Goal: Transaction & Acquisition: Book appointment/travel/reservation

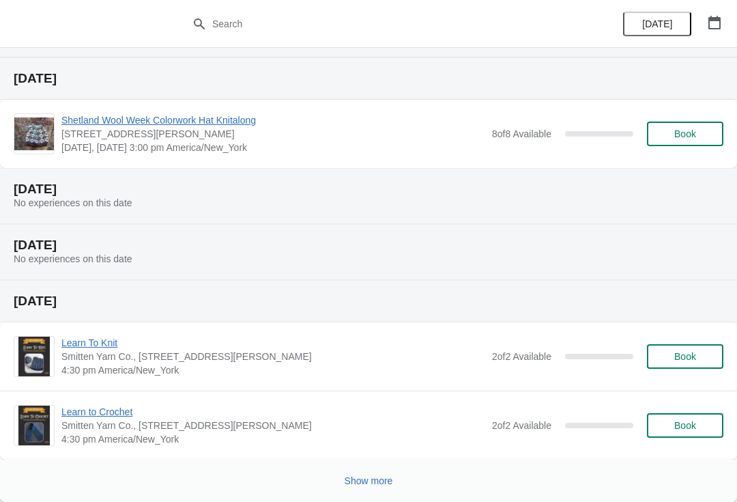
scroll to position [497, 0]
click at [372, 477] on span "Show more" at bounding box center [369, 480] width 48 height 11
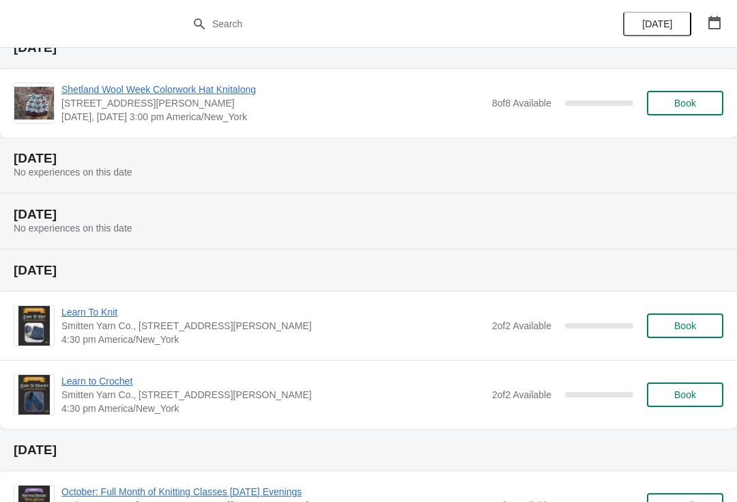
scroll to position [527, 0]
click at [691, 405] on button "Book" at bounding box center [685, 395] width 76 height 25
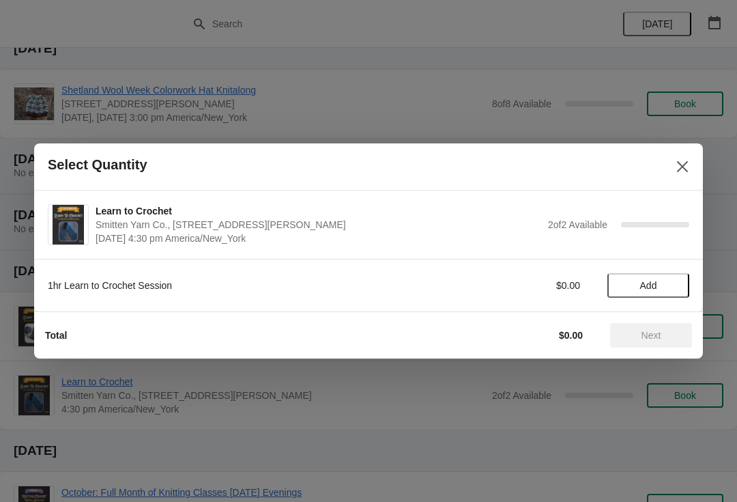
click at [660, 279] on button "Add" at bounding box center [648, 285] width 82 height 25
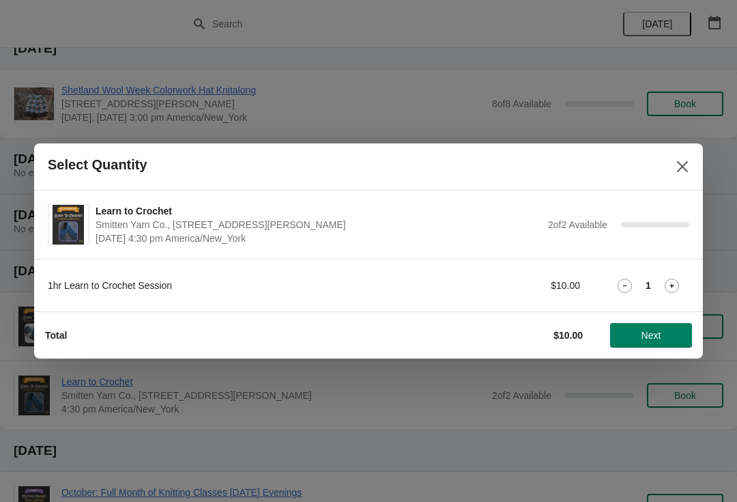
click at [648, 331] on span "Next" at bounding box center [651, 335] width 20 height 11
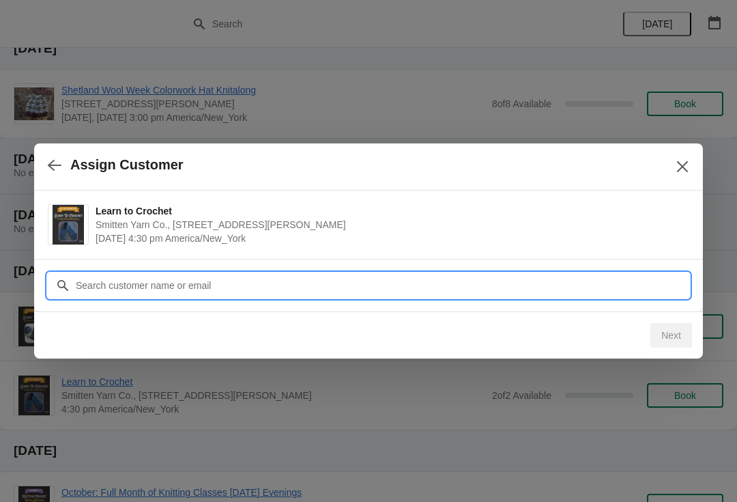
click at [496, 293] on input "Customer" at bounding box center [382, 285] width 614 height 25
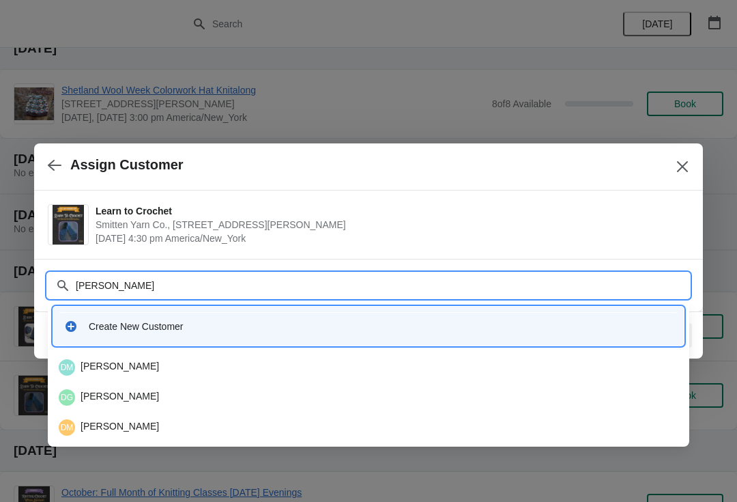
click at [304, 293] on input "Donna" at bounding box center [382, 285] width 614 height 25
type input "D"
type input "Obr"
click at [680, 167] on icon "Close" at bounding box center [683, 167] width 14 height 14
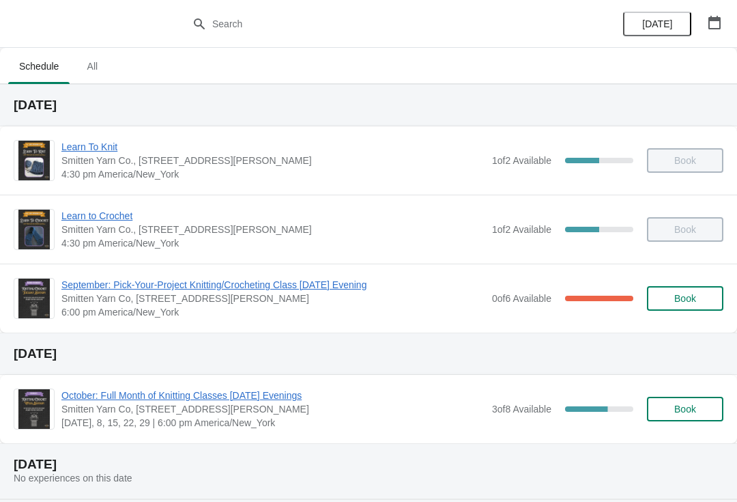
scroll to position [0, 0]
click at [99, 219] on span "Learn to Crochet" at bounding box center [273, 216] width 424 height 14
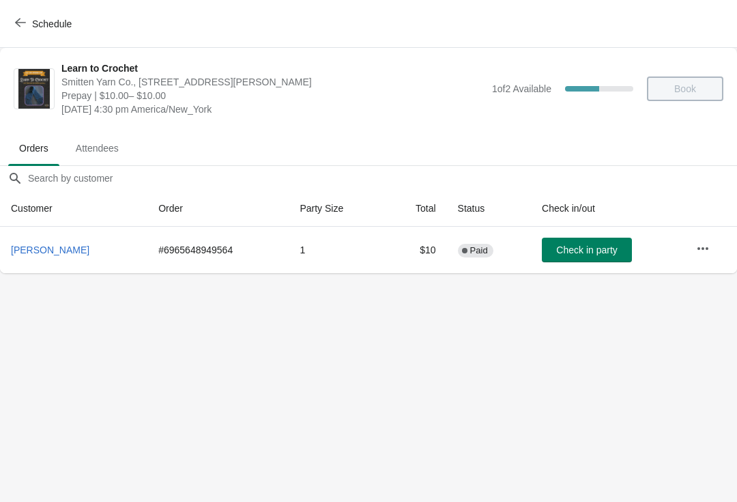
click at [20, 22] on icon "button" at bounding box center [20, 22] width 11 height 11
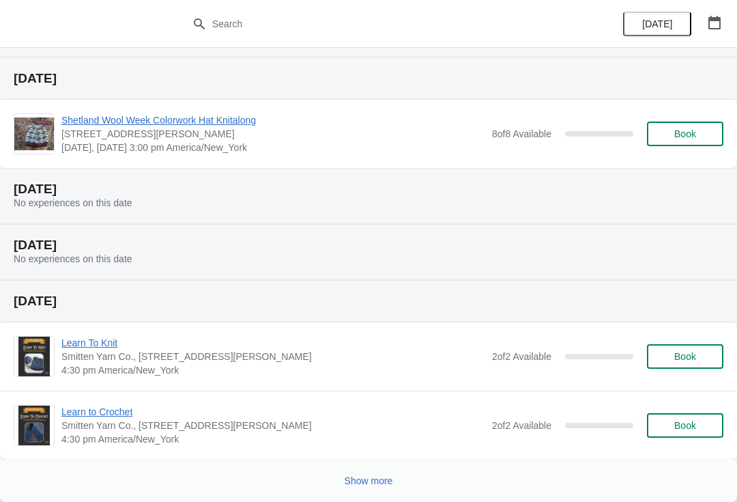
scroll to position [497, 0]
click at [695, 432] on button "Book" at bounding box center [685, 425] width 76 height 25
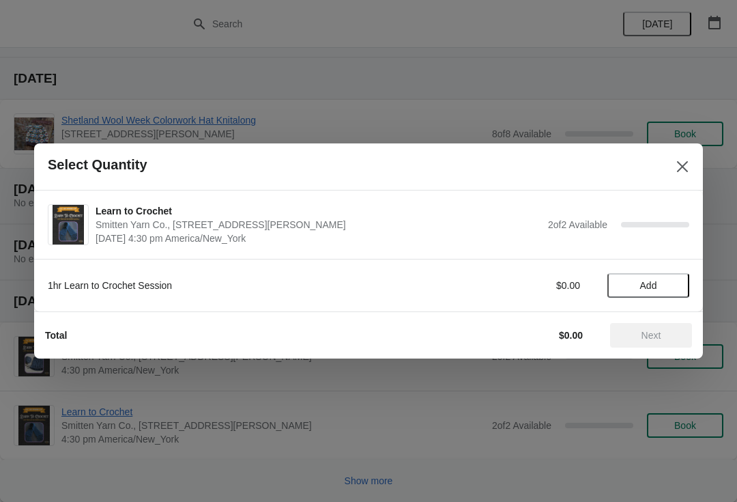
click at [665, 288] on span "Add" at bounding box center [648, 285] width 57 height 11
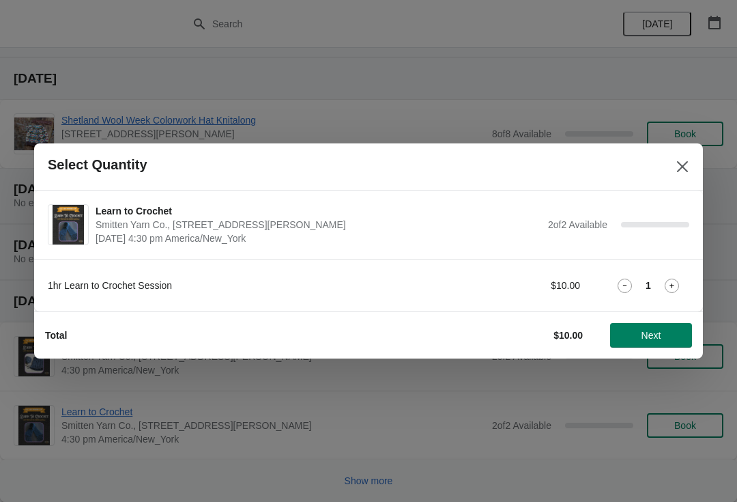
click at [666, 332] on span "Next" at bounding box center [651, 335] width 60 height 11
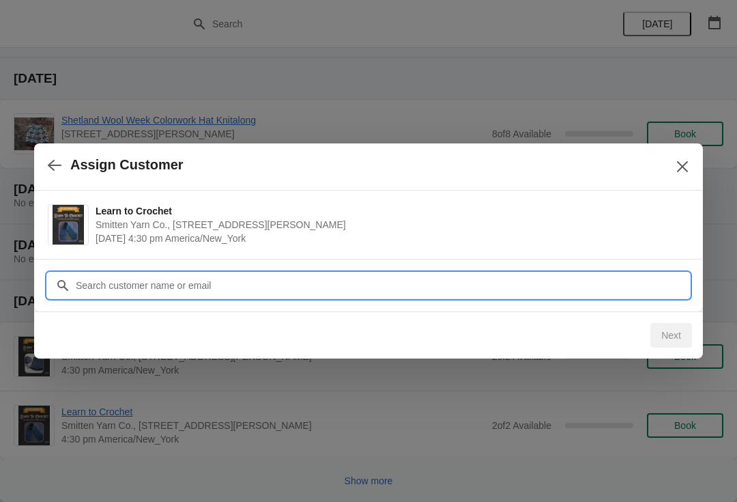
click at [103, 284] on input "Customer" at bounding box center [382, 285] width 614 height 25
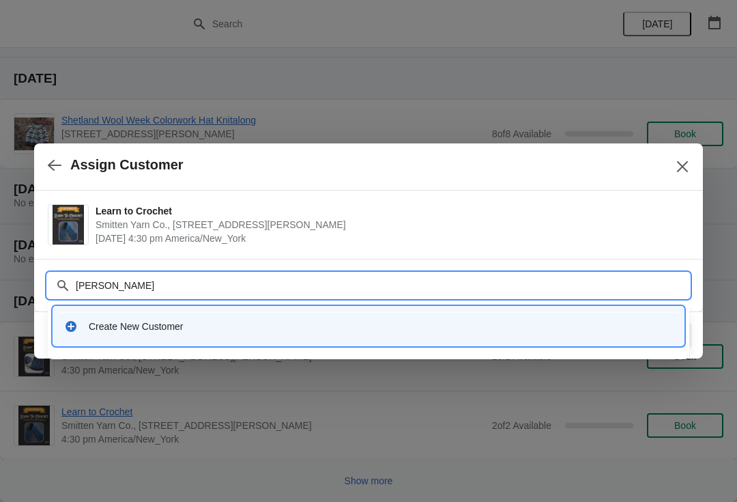
type input "Donna O"
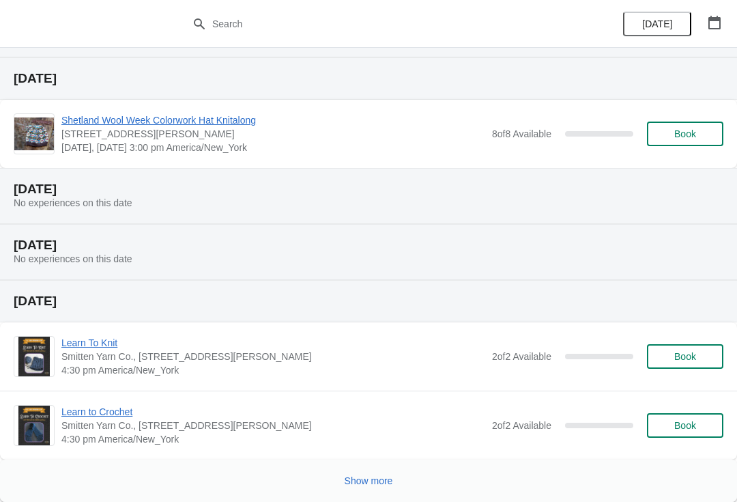
scroll to position [497, 0]
click at [691, 357] on span "Book" at bounding box center [685, 356] width 22 height 11
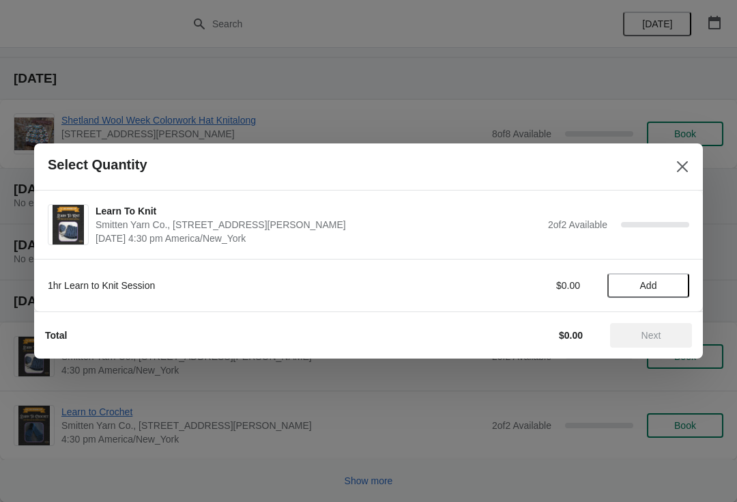
click at [632, 283] on span "Add" at bounding box center [648, 285] width 57 height 11
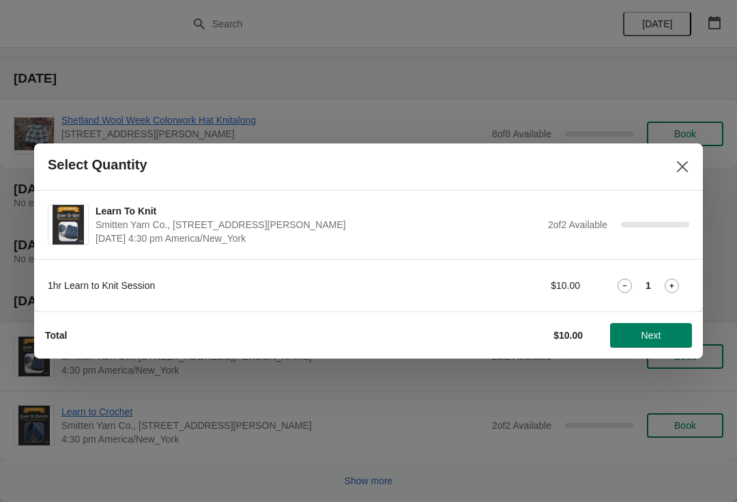
click at [651, 335] on span "Next" at bounding box center [651, 335] width 20 height 11
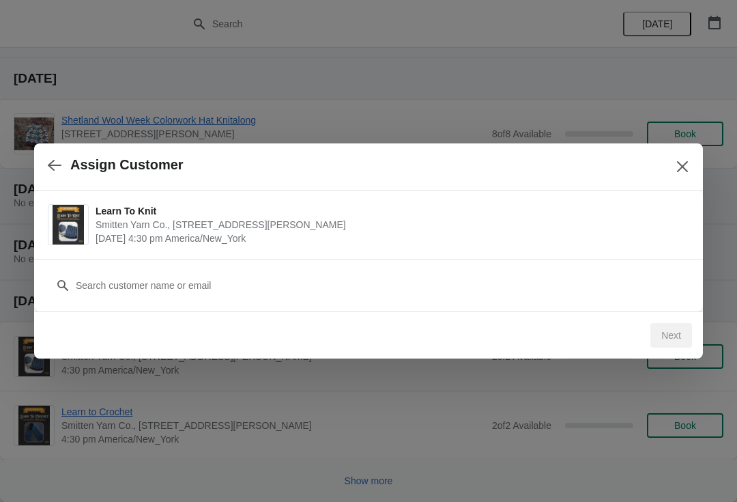
click at [96, 265] on div "Customer" at bounding box center [368, 278] width 641 height 38
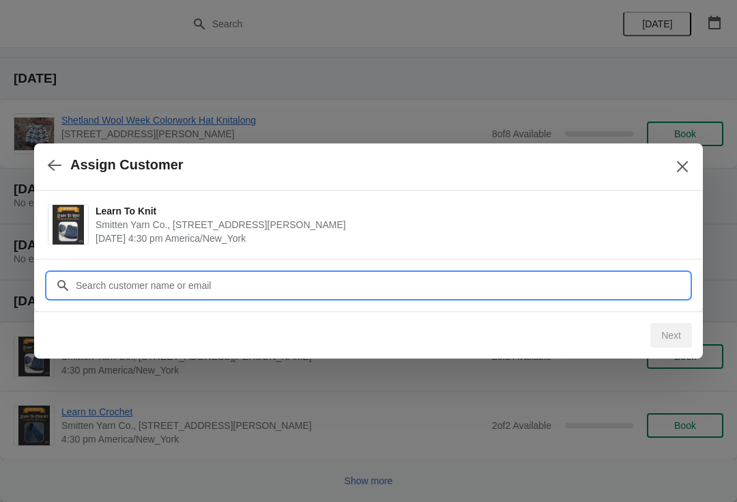
click at [134, 284] on input "Customer" at bounding box center [382, 285] width 614 height 25
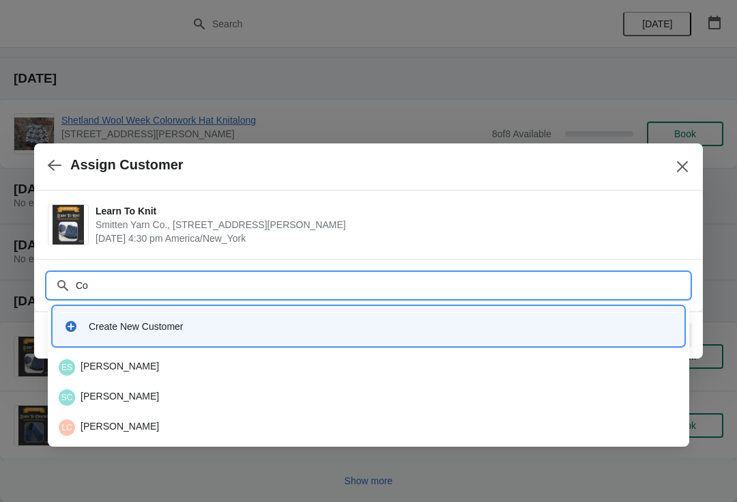
type input "C"
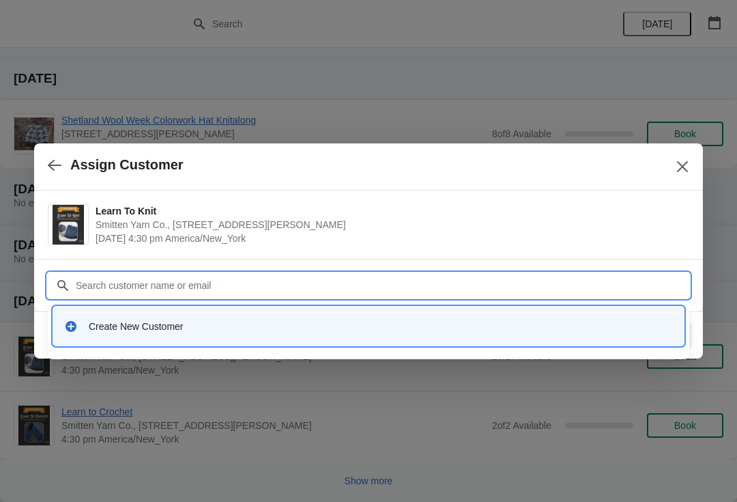
click at [335, 325] on div "Create New Customer" at bounding box center [381, 326] width 584 height 14
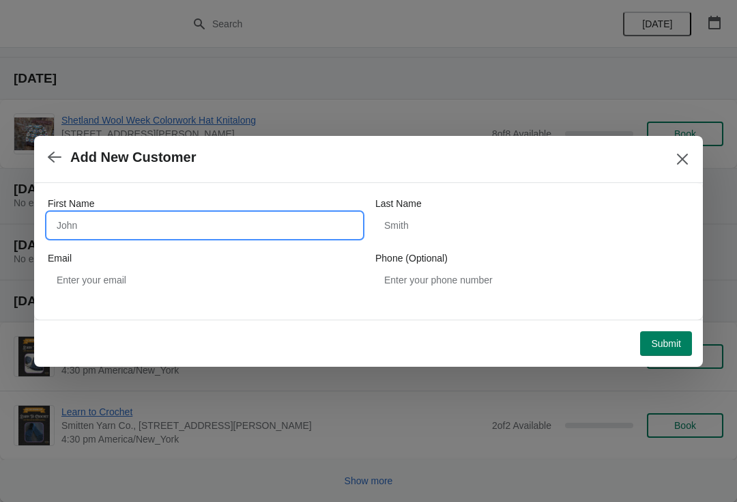
click at [145, 237] on input "First Name" at bounding box center [205, 225] width 314 height 25
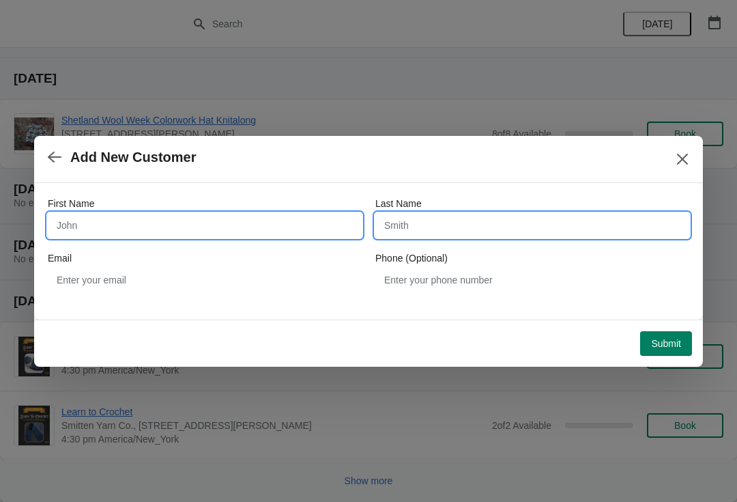
click at [409, 229] on input "Last Name" at bounding box center [532, 225] width 314 height 25
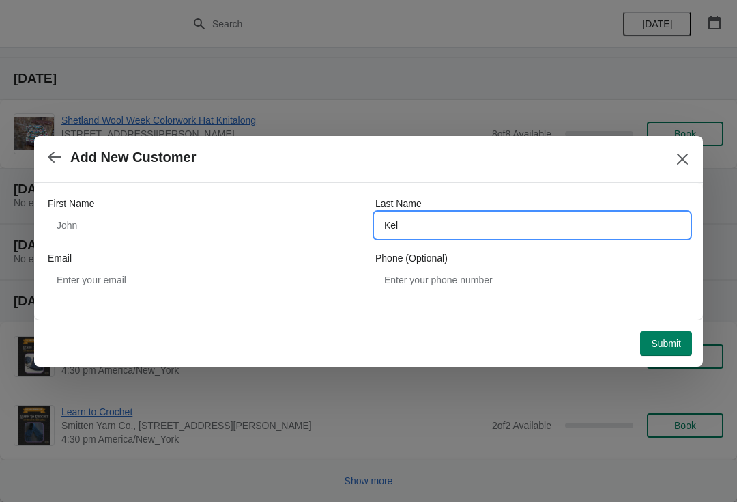
type input "Kel"
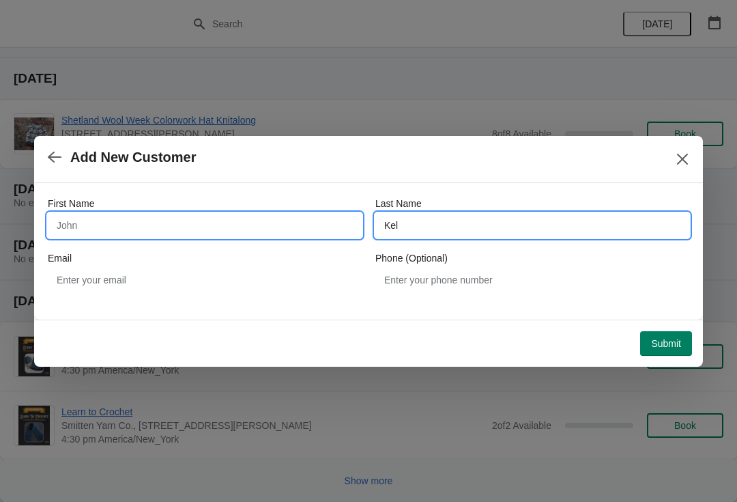
click at [103, 226] on input "First Name" at bounding box center [205, 225] width 314 height 25
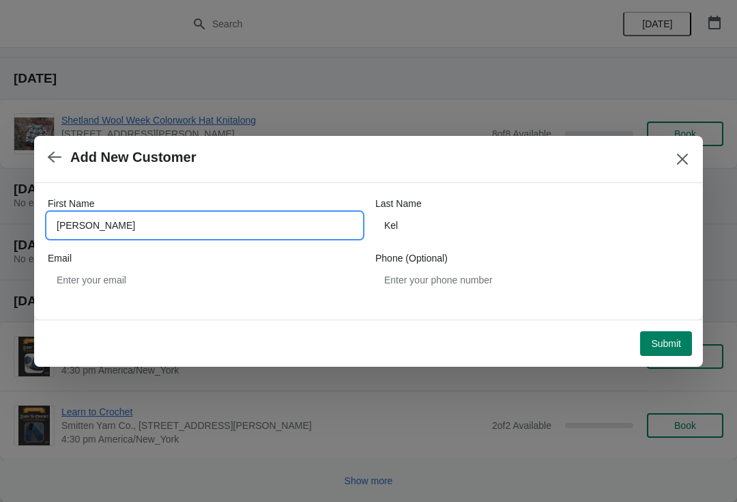
type input "Connor"
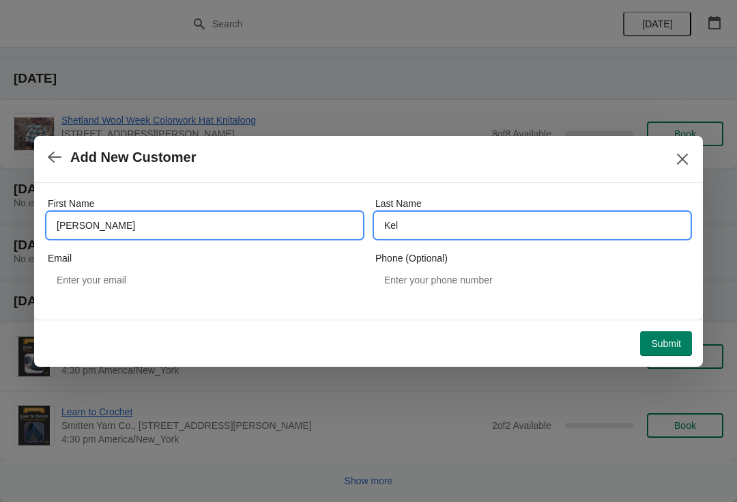
click at [495, 231] on input "Kel" at bounding box center [532, 225] width 314 height 25
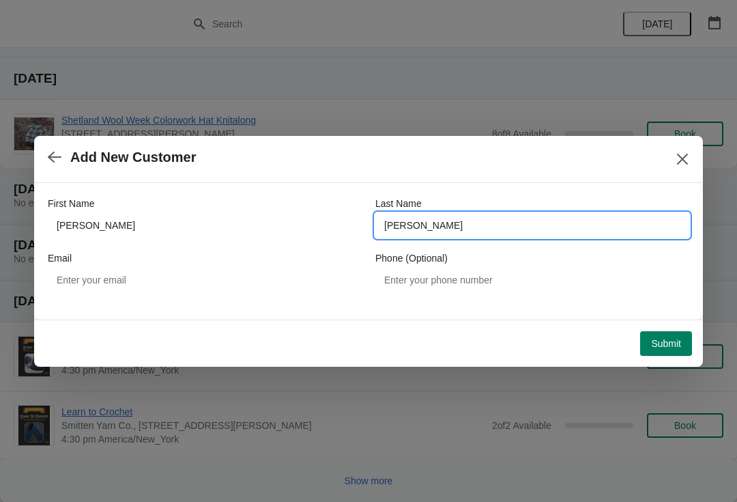
type input "Kelsey"
click at [669, 341] on span "Submit" at bounding box center [666, 343] width 30 height 11
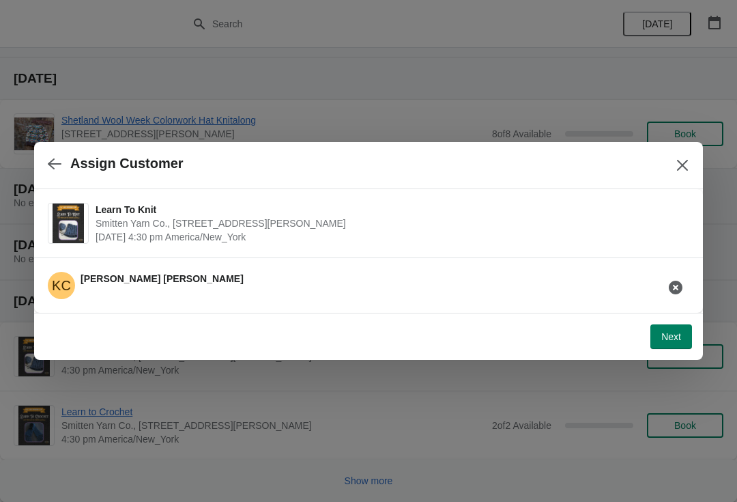
click at [685, 336] on button "Next" at bounding box center [671, 336] width 42 height 25
select select "Yes"
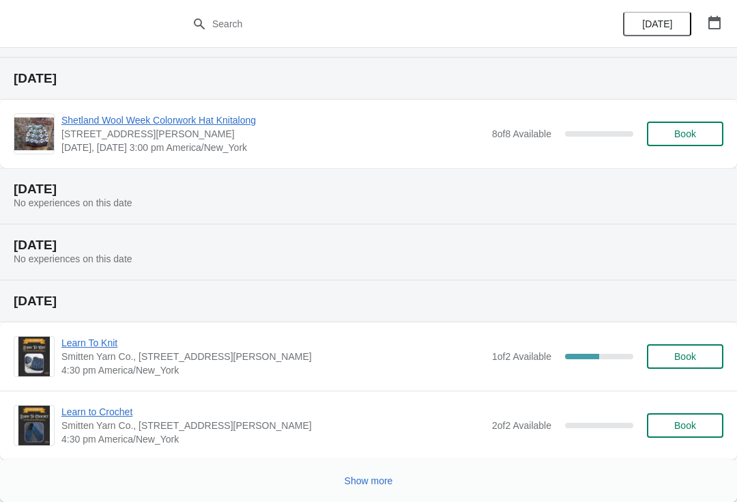
scroll to position [497, 0]
click at [693, 437] on button "Book" at bounding box center [685, 425] width 76 height 25
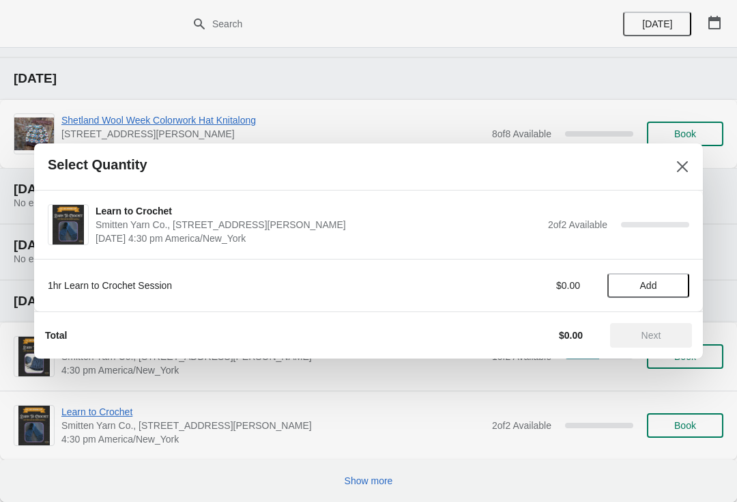
click at [674, 293] on button "Add" at bounding box center [648, 285] width 82 height 25
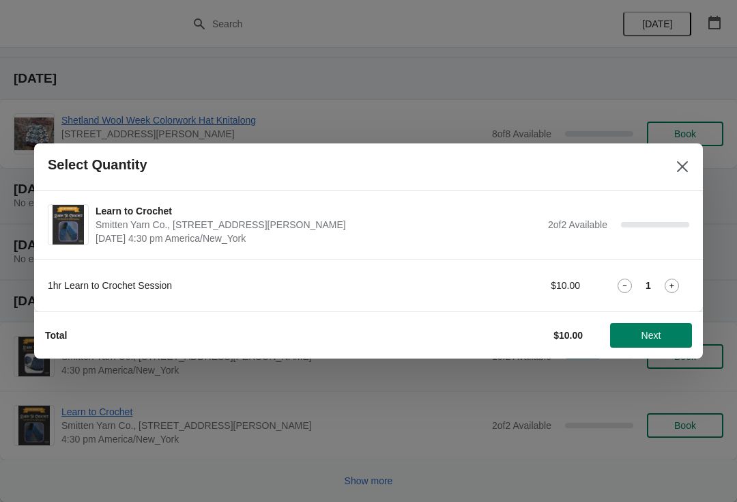
click at [663, 335] on span "Next" at bounding box center [651, 335] width 60 height 11
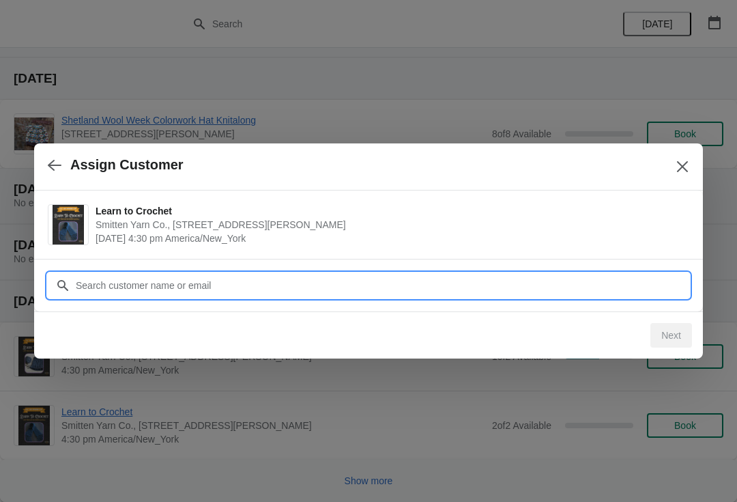
click at [199, 280] on input "Customer" at bounding box center [382, 285] width 614 height 25
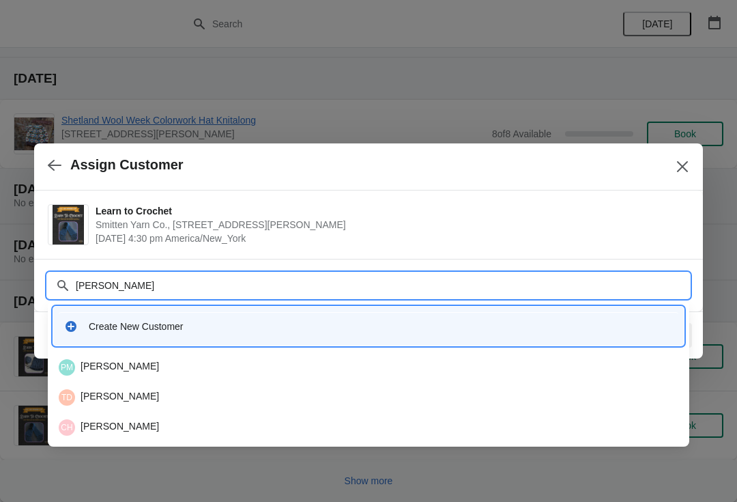
type input "Donna"
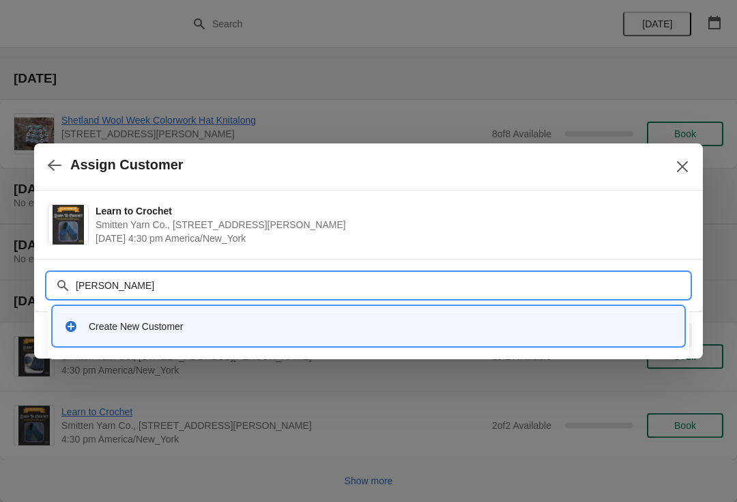
click at [126, 323] on div "Create New Customer" at bounding box center [381, 326] width 584 height 14
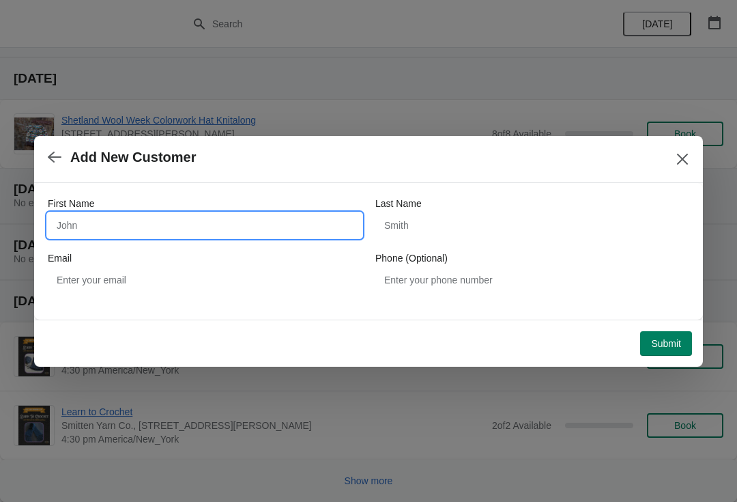
click at [108, 225] on input "First Name" at bounding box center [205, 225] width 314 height 25
type input "[PERSON_NAME]"
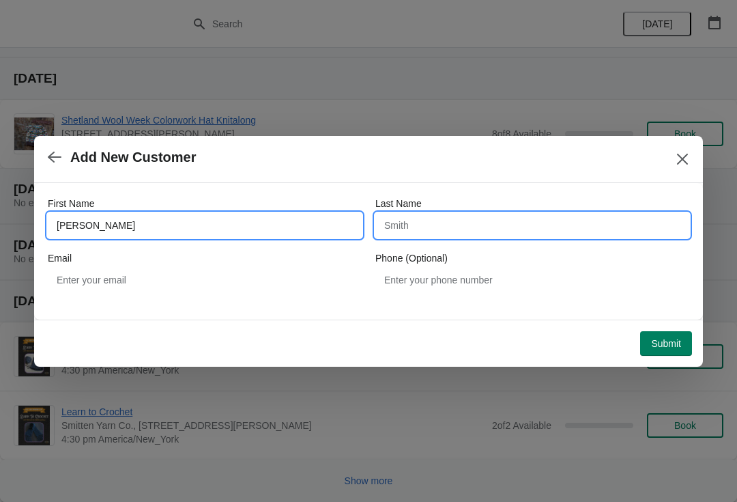
click at [472, 229] on input "Last Name" at bounding box center [532, 225] width 314 height 25
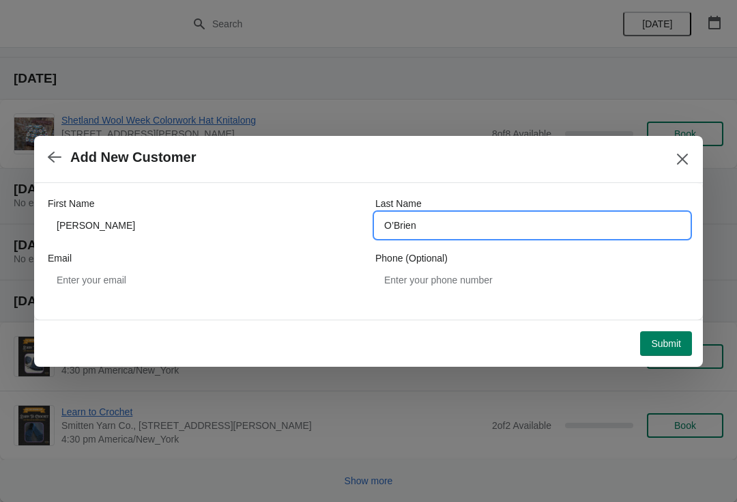
type input "O’Brien"
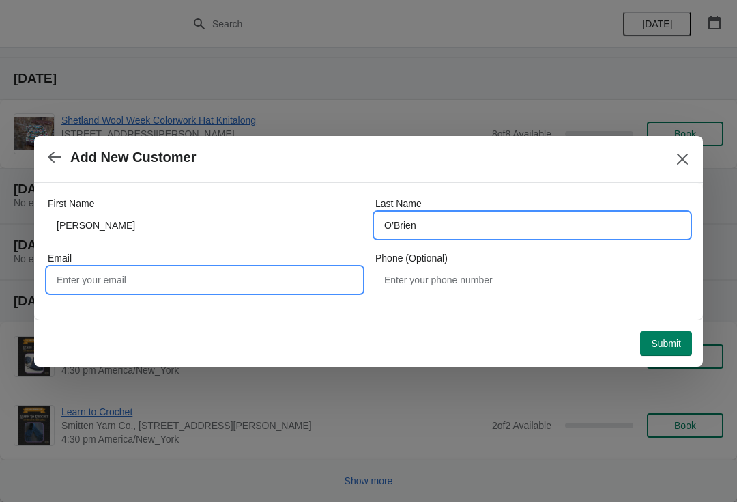
click at [123, 281] on input "Email" at bounding box center [205, 279] width 314 height 25
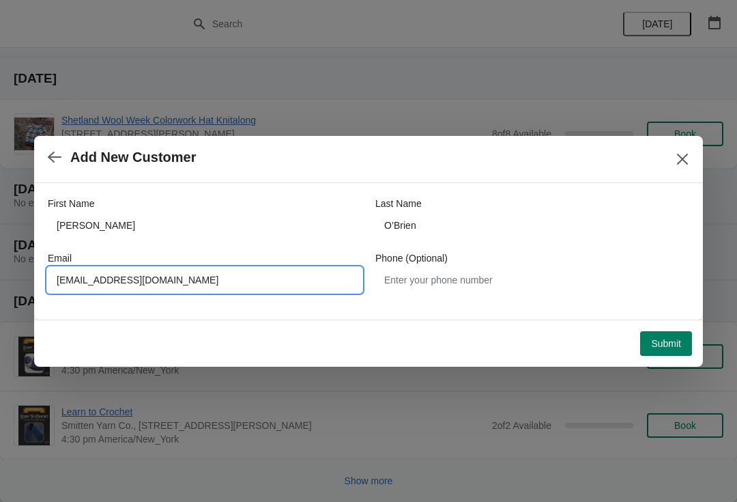
type input "Dob826@hotmail.com"
click at [668, 344] on span "Submit" at bounding box center [666, 343] width 30 height 11
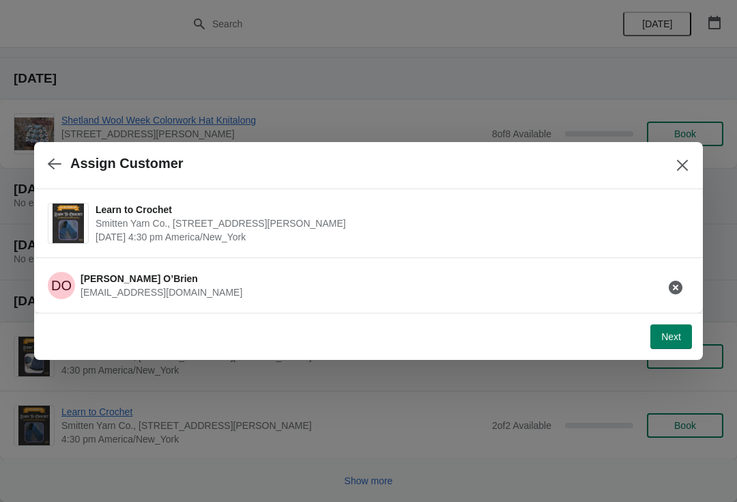
click at [676, 336] on span "Next" at bounding box center [671, 336] width 20 height 11
select select "Yes"
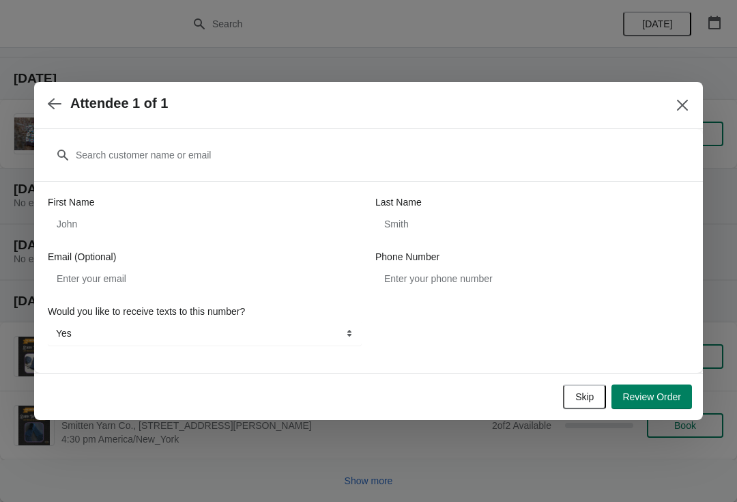
click at [582, 394] on span "Skip" at bounding box center [584, 396] width 18 height 11
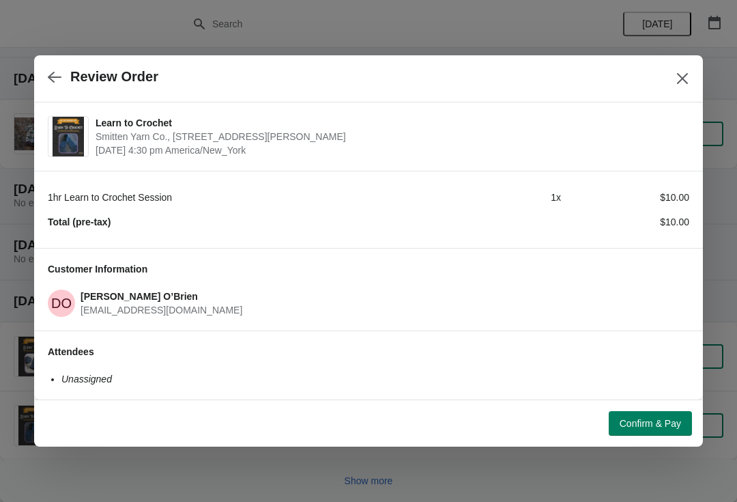
click at [652, 422] on span "Confirm & Pay" at bounding box center [650, 423] width 61 height 11
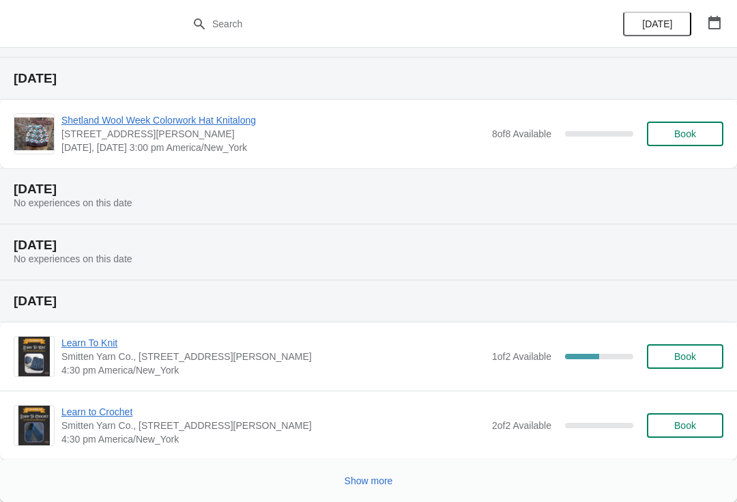
scroll to position [497, 0]
click at [117, 336] on span "Learn To Knit" at bounding box center [273, 343] width 424 height 14
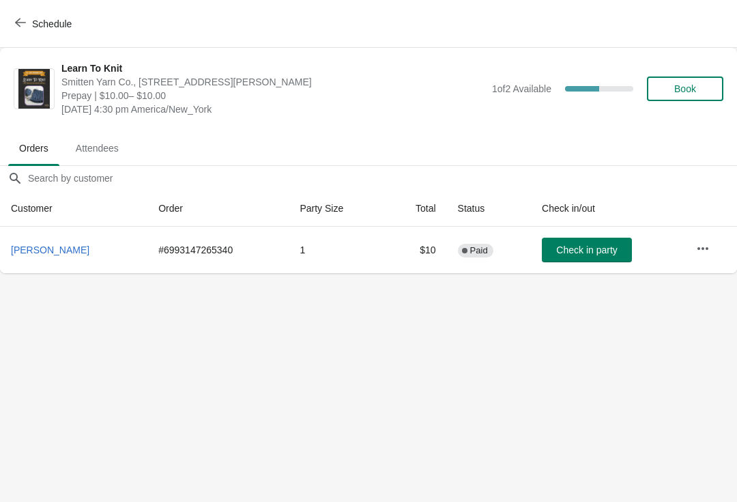
click at [700, 246] on icon "button" at bounding box center [703, 249] width 14 height 14
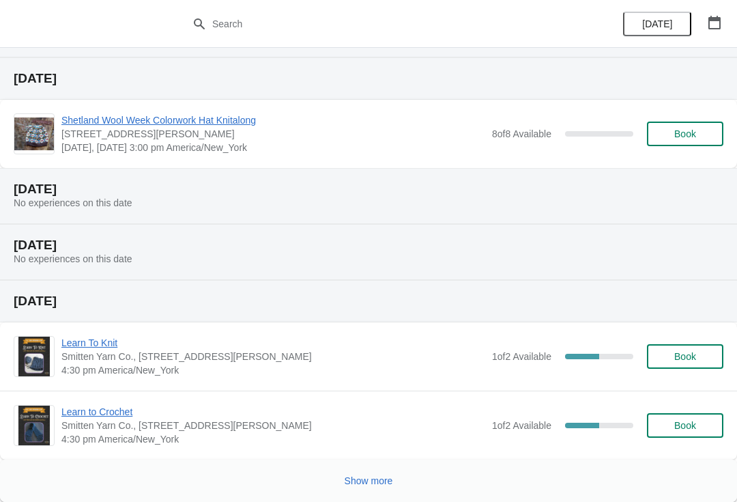
scroll to position [497, 0]
click at [684, 364] on button "Book" at bounding box center [685, 356] width 76 height 25
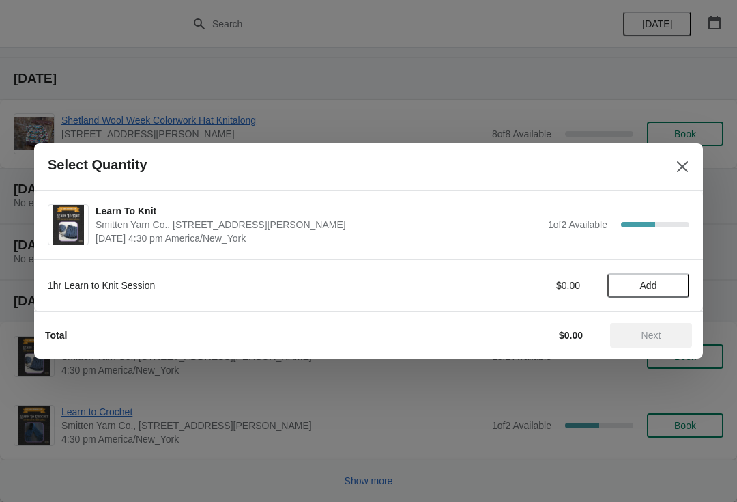
click at [649, 285] on span "Add" at bounding box center [648, 285] width 17 height 11
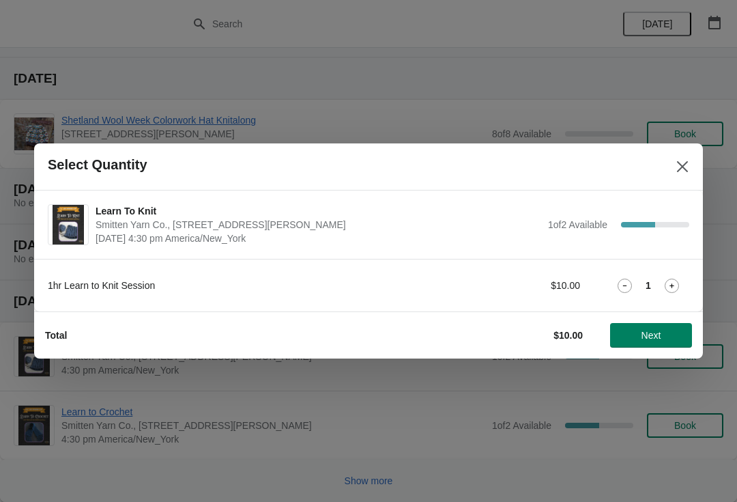
click at [639, 332] on span "Next" at bounding box center [651, 335] width 60 height 11
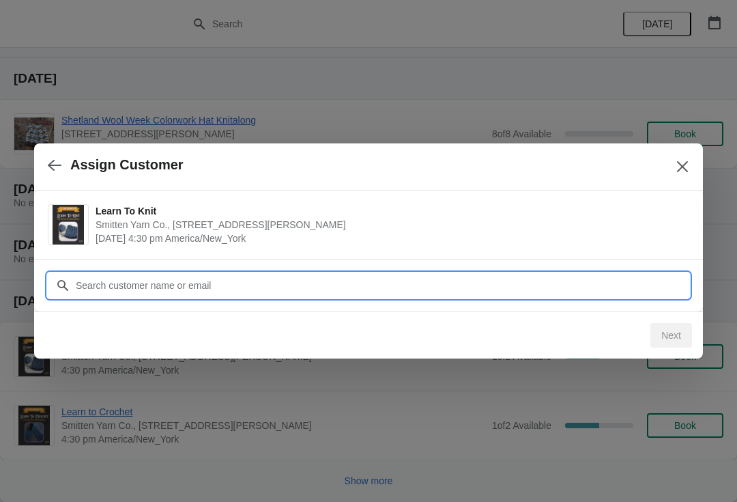
click at [378, 276] on input "Customer" at bounding box center [382, 285] width 614 height 25
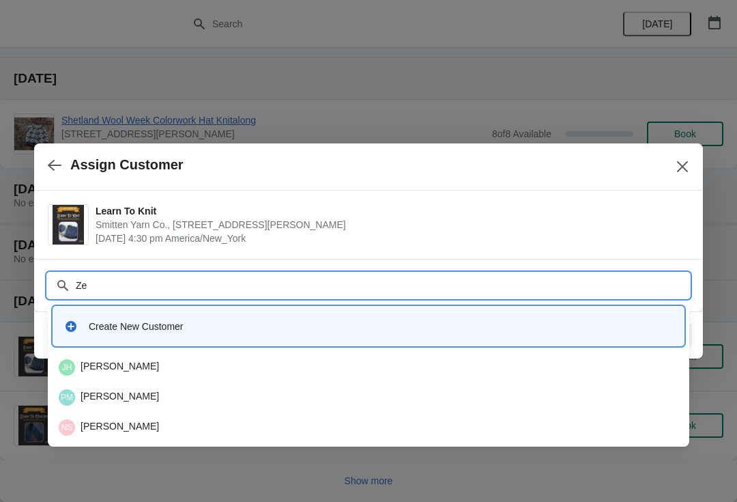
type input "Zeb"
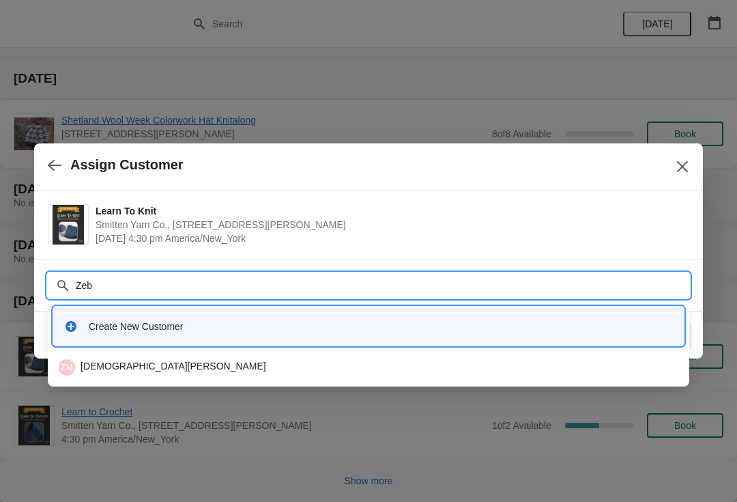
click at [217, 366] on div "ZM Zebadiah McGill" at bounding box center [369, 367] width 620 height 16
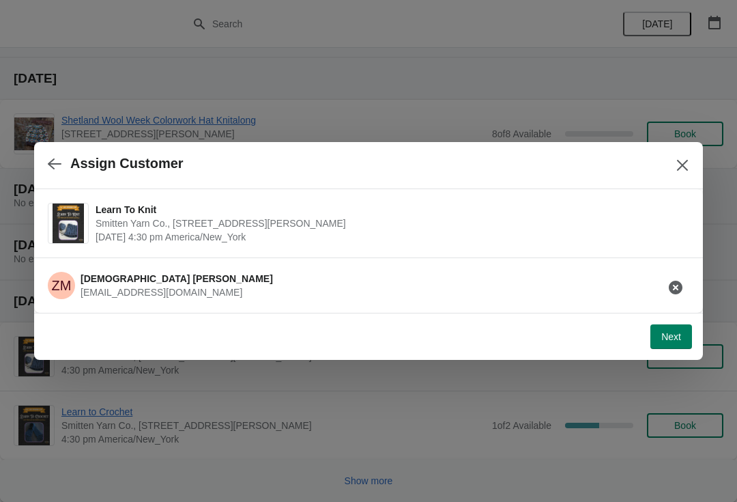
click at [669, 342] on span "Next" at bounding box center [671, 336] width 20 height 11
select select "Yes"
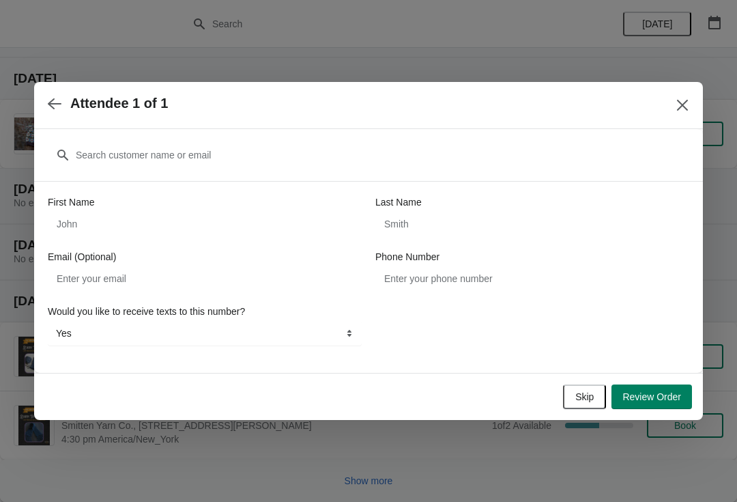
click at [570, 395] on button "Skip" at bounding box center [584, 396] width 43 height 25
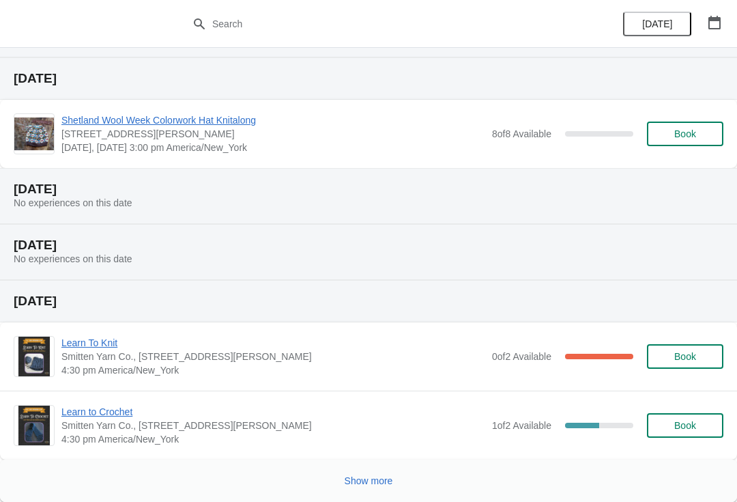
scroll to position [497, 0]
click at [689, 433] on button "Book" at bounding box center [685, 425] width 76 height 25
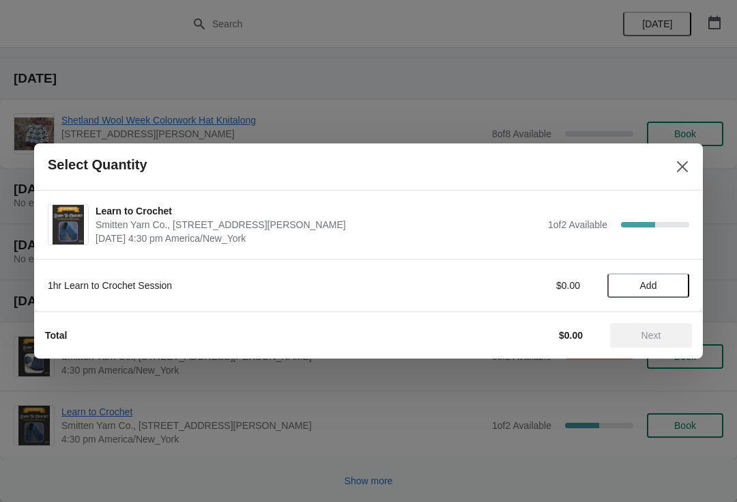
click at [643, 288] on span "Add" at bounding box center [648, 285] width 17 height 11
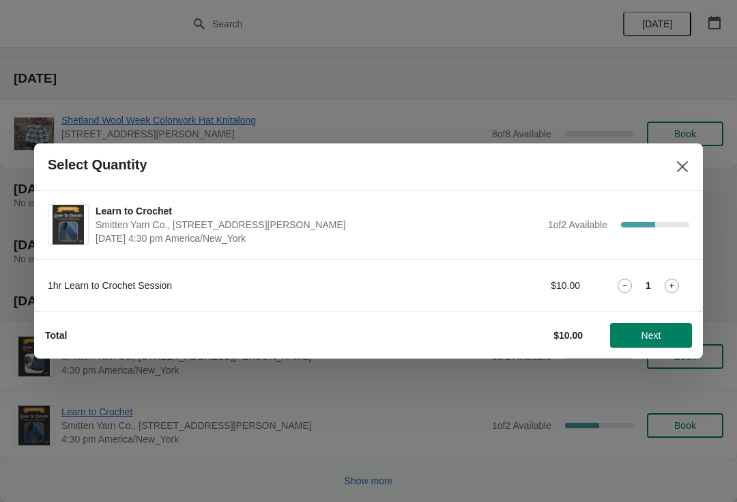
click at [641, 330] on span "Next" at bounding box center [651, 335] width 20 height 11
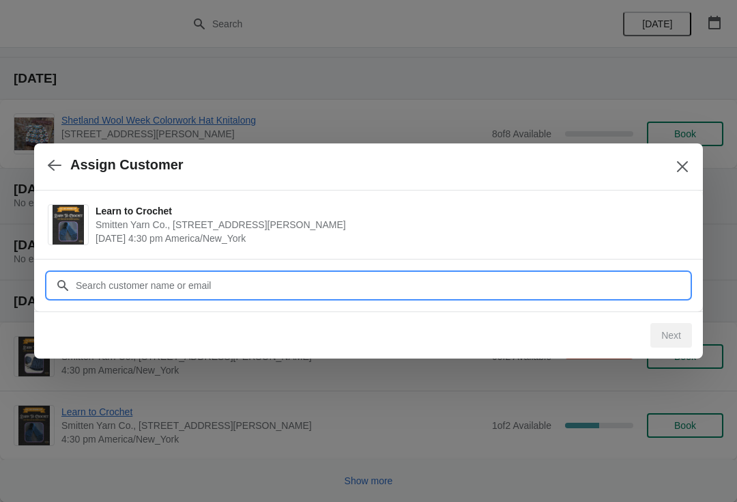
click at [426, 282] on input "Customer" at bounding box center [382, 285] width 614 height 25
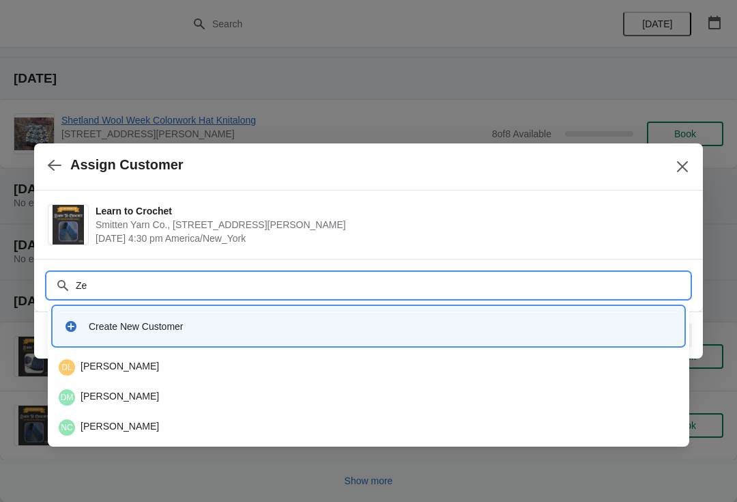
type input "Zeb"
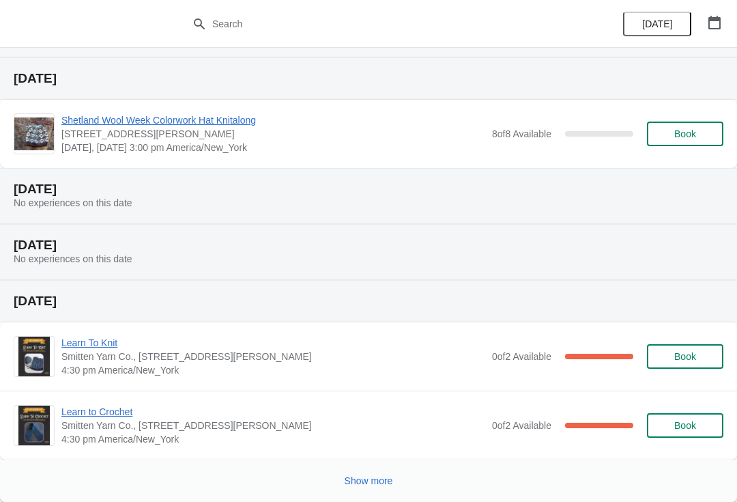
scroll to position [497, 0]
click at [376, 489] on button "Show more" at bounding box center [368, 480] width 59 height 25
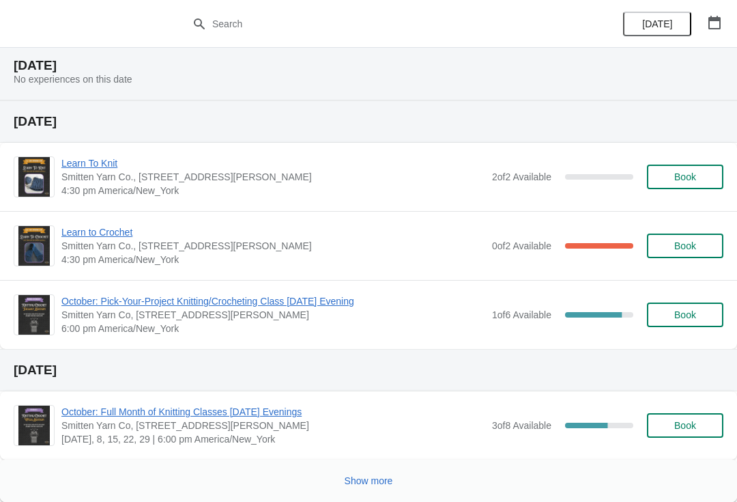
scroll to position [1247, 0]
click at [250, 306] on span "October: Pick-Your-Project Knitting/Crocheting Class [DATE] Evening" at bounding box center [273, 301] width 424 height 14
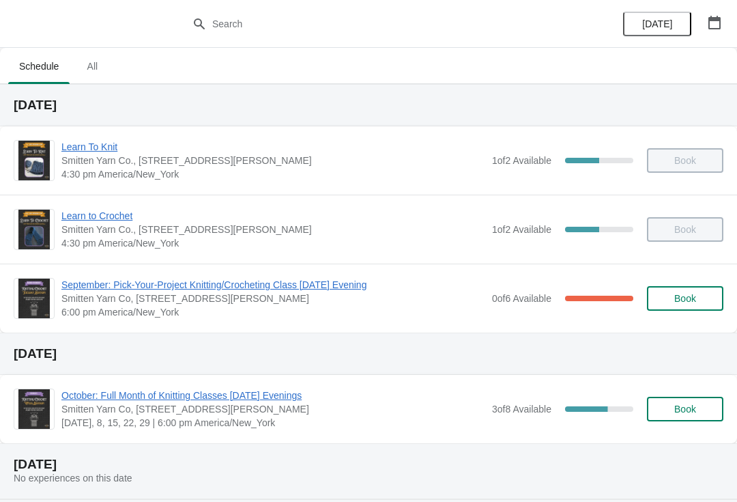
click at [90, 65] on span "All" at bounding box center [92, 66] width 34 height 25
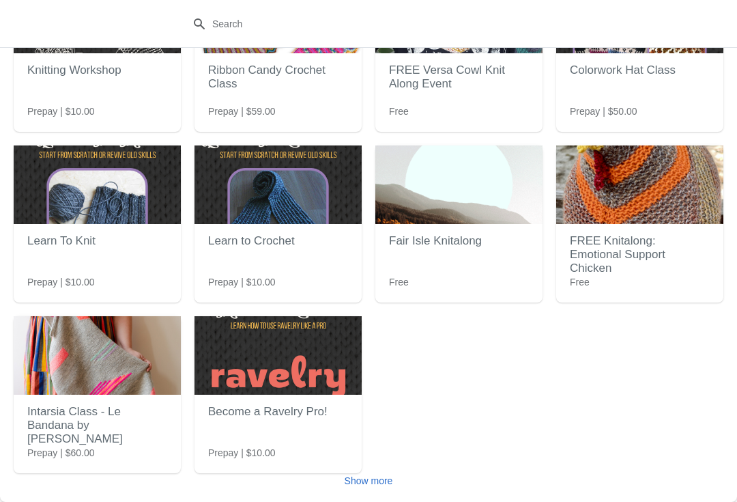
scroll to position [123, 0]
click at [380, 491] on button "Show more" at bounding box center [368, 480] width 59 height 25
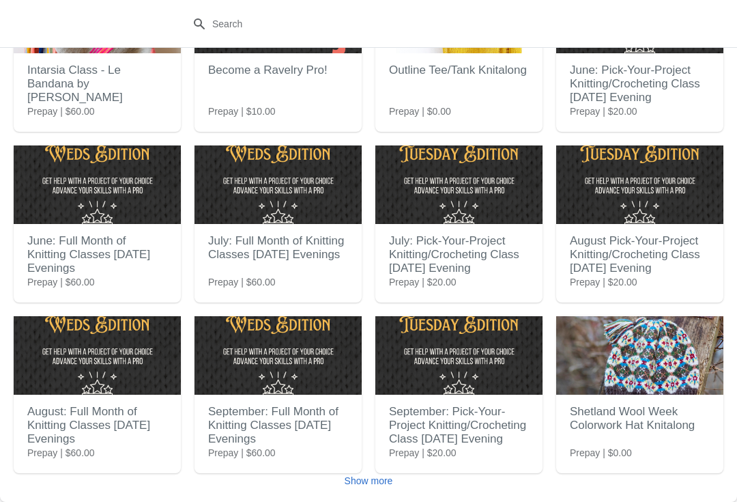
scroll to position [464, 0]
click at [365, 490] on button "Show more" at bounding box center [368, 480] width 59 height 25
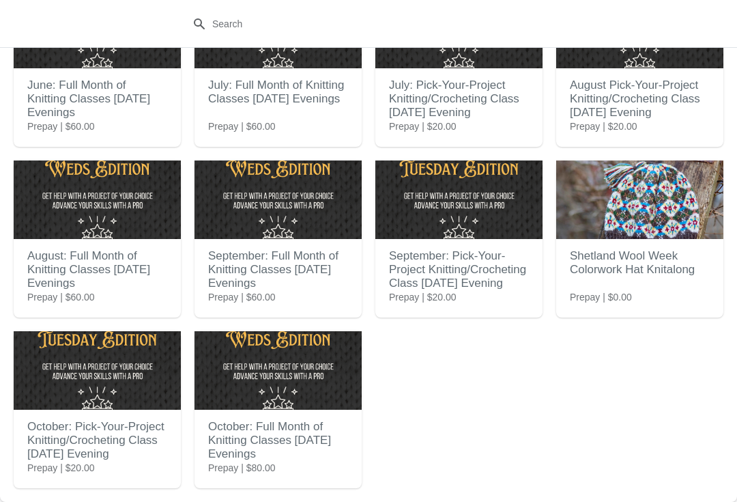
scroll to position [620, 0]
click at [54, 435] on h2 "October: Pick-Your-Project Knitting/Crocheting Class [DATE] Evening" at bounding box center [97, 440] width 140 height 55
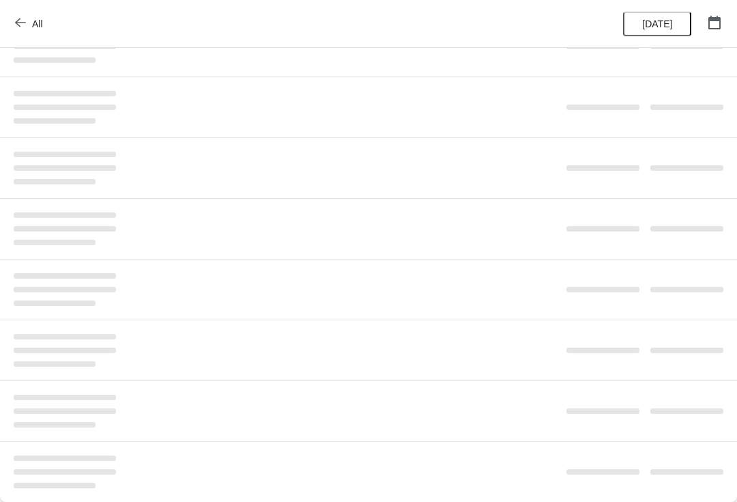
scroll to position [0, 0]
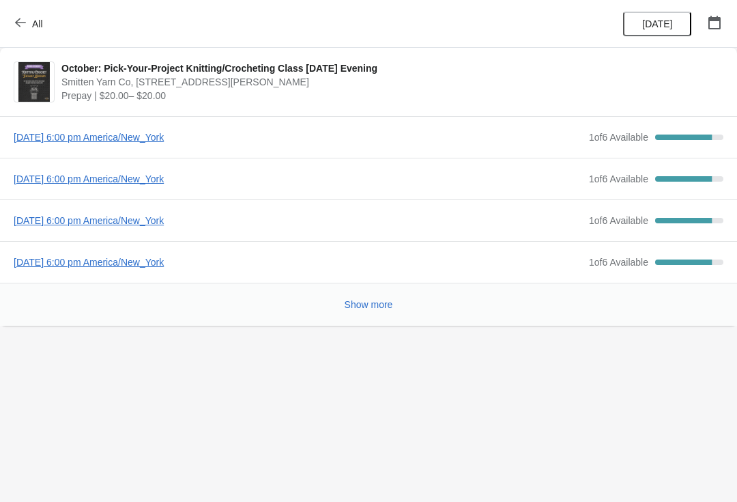
click at [175, 136] on span "[DATE] 6:00 pm America/New_York" at bounding box center [298, 137] width 568 height 14
